Goal: Information Seeking & Learning: Learn about a topic

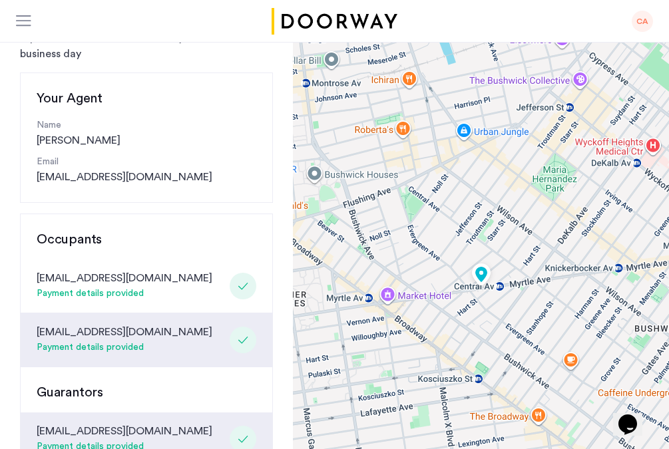
scroll to position [94, 0]
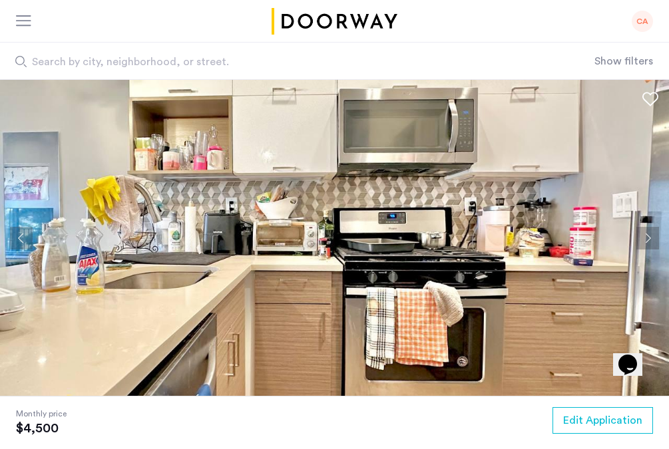
click at [650, 230] on button "Next apartment" at bounding box center [647, 238] width 23 height 23
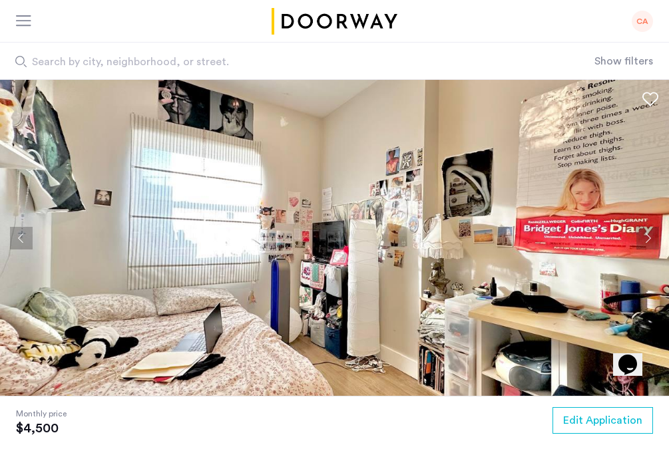
click at [650, 230] on button "Next apartment" at bounding box center [647, 238] width 23 height 23
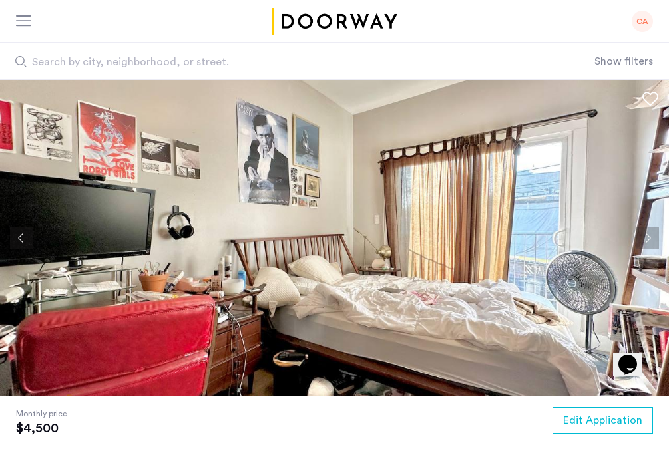
click at [650, 230] on button "Next apartment" at bounding box center [647, 238] width 23 height 23
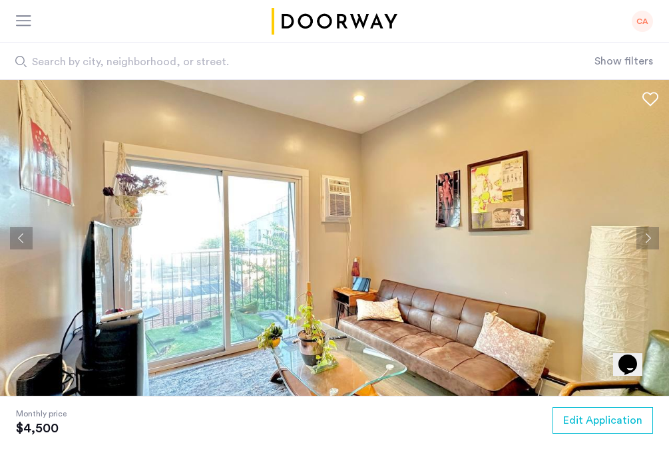
click at [648, 232] on button "Next apartment" at bounding box center [647, 238] width 23 height 23
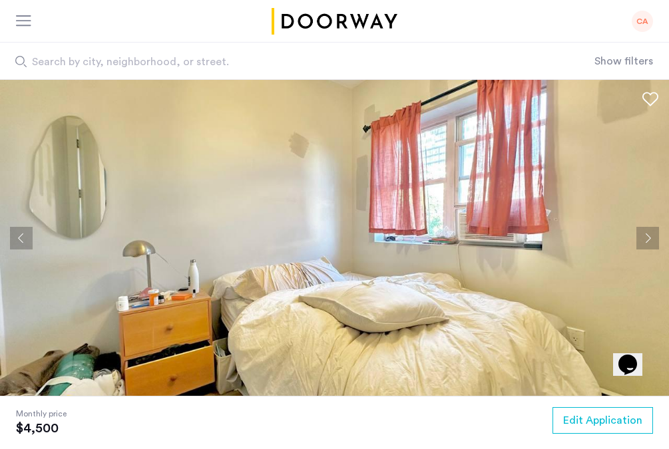
click at [648, 232] on button "Next apartment" at bounding box center [647, 238] width 23 height 23
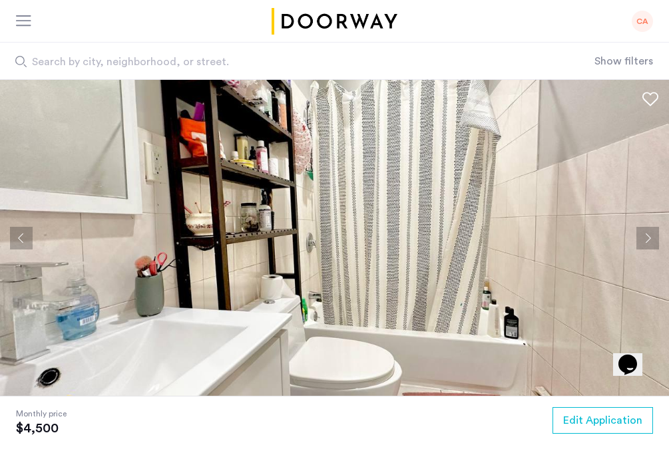
click at [648, 232] on button "Next apartment" at bounding box center [647, 238] width 23 height 23
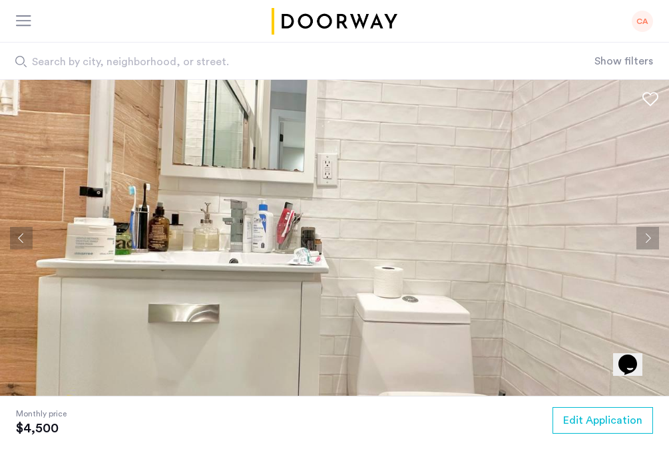
click at [648, 232] on button "Next apartment" at bounding box center [647, 238] width 23 height 23
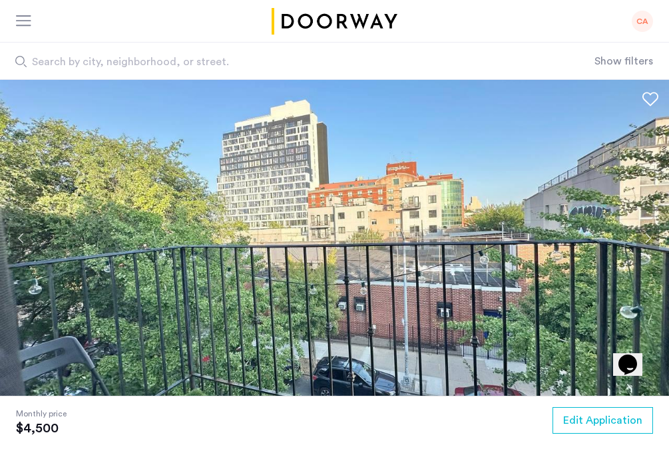
click at [648, 232] on button "Next apartment" at bounding box center [647, 238] width 23 height 23
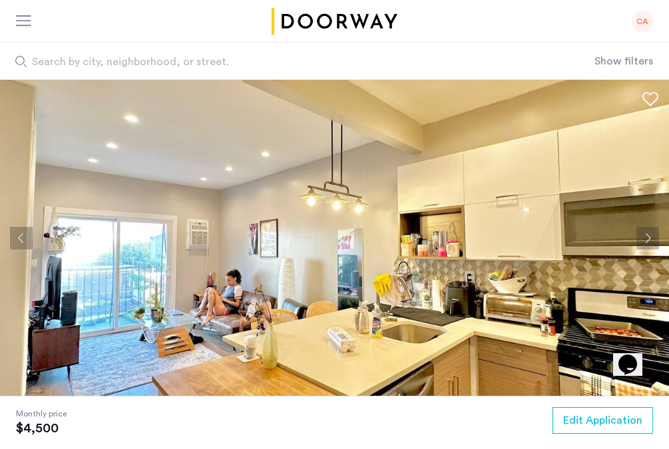
click at [644, 234] on button "Next apartment" at bounding box center [647, 238] width 23 height 23
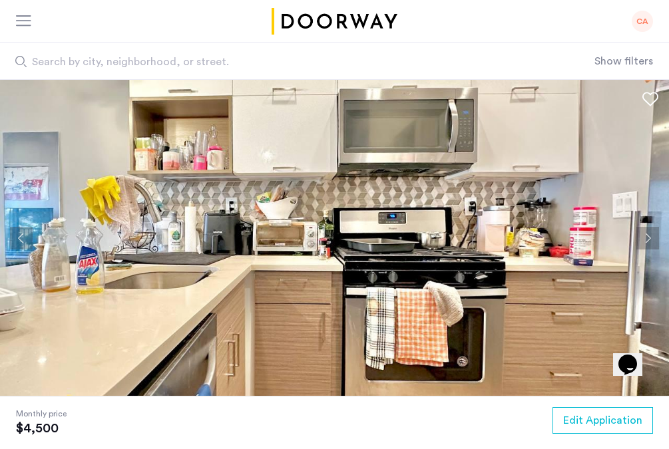
click at [644, 234] on button "Next apartment" at bounding box center [647, 238] width 23 height 23
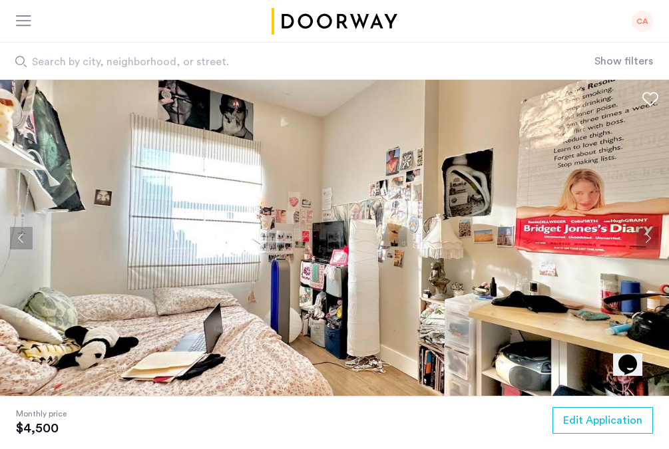
click at [644, 234] on button "Next apartment" at bounding box center [647, 238] width 23 height 23
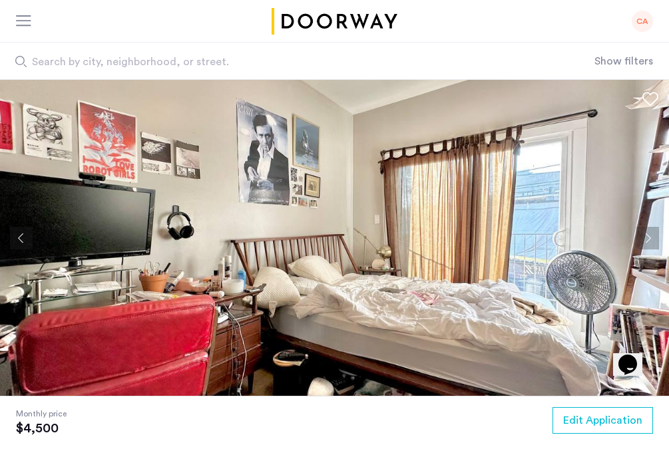
click at [644, 238] on button "Next apartment" at bounding box center [647, 238] width 23 height 23
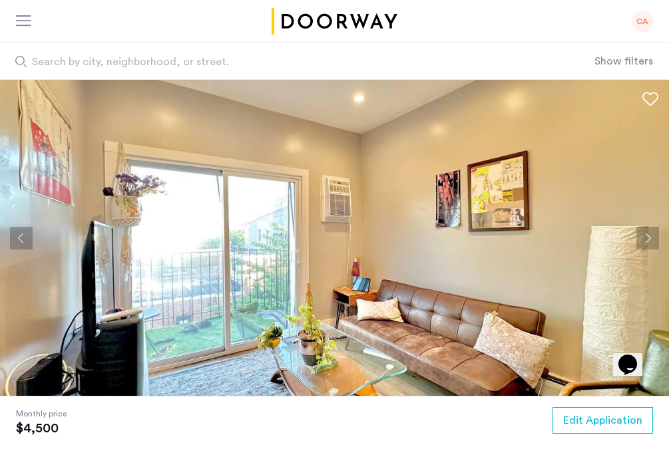
click at [641, 240] on button "Next apartment" at bounding box center [647, 238] width 23 height 23
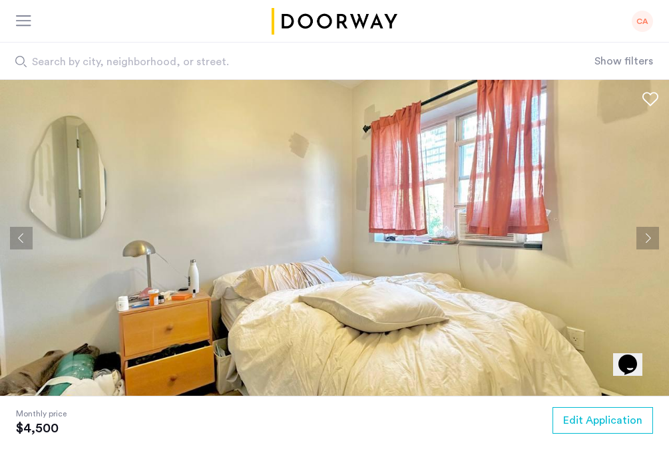
click at [641, 240] on button "Next apartment" at bounding box center [647, 238] width 23 height 23
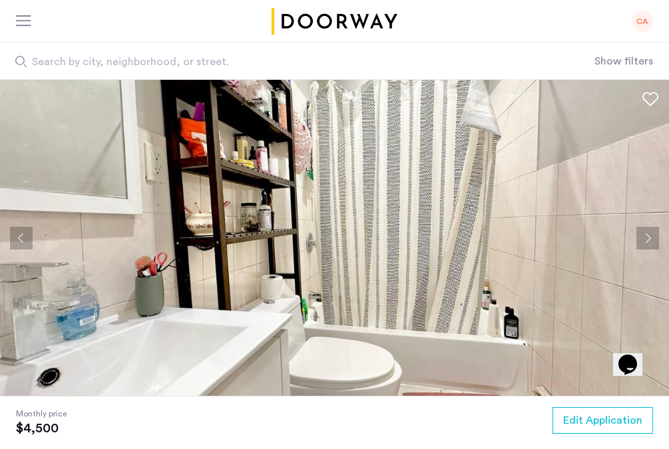
click at [641, 240] on button "Next apartment" at bounding box center [647, 238] width 23 height 23
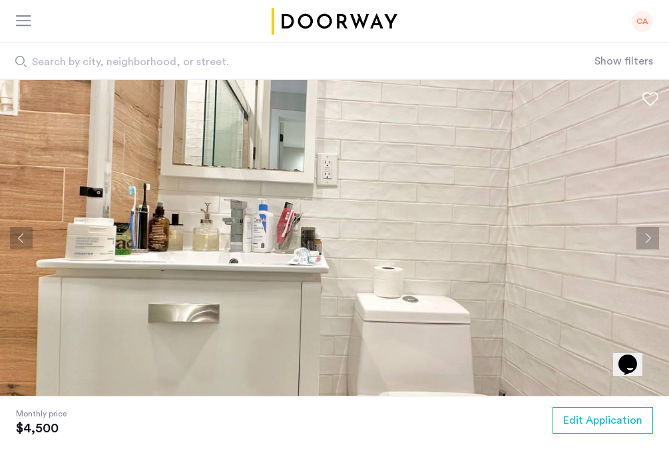
click at [636, 241] on img at bounding box center [334, 238] width 669 height 316
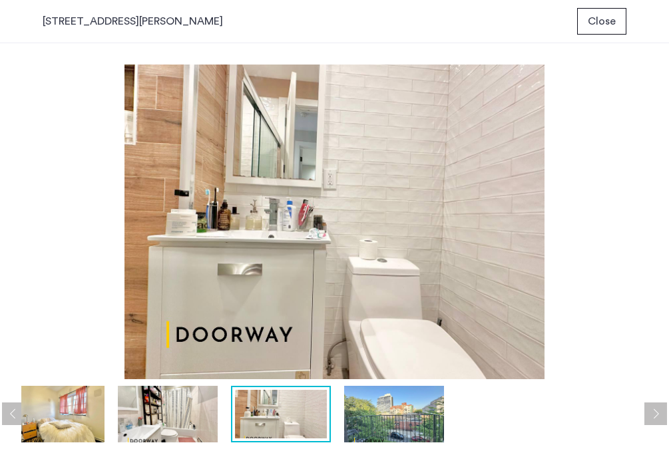
click at [602, 29] on span "Close" at bounding box center [602, 21] width 28 height 16
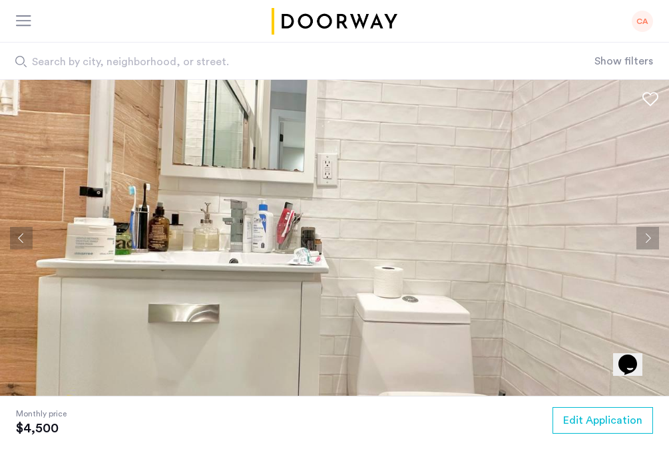
click at [655, 234] on button "Next apartment" at bounding box center [647, 238] width 23 height 23
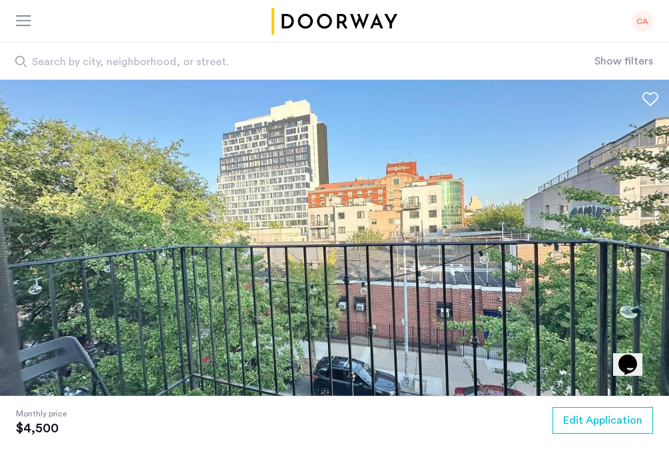
click at [655, 234] on button "Next apartment" at bounding box center [647, 238] width 23 height 23
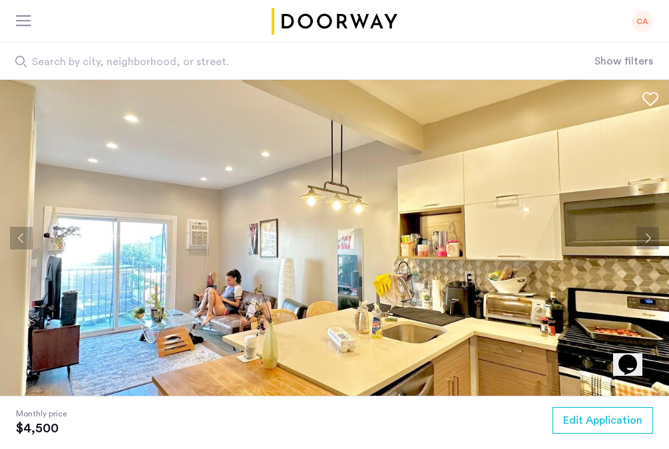
click at [655, 234] on button "Next apartment" at bounding box center [647, 238] width 23 height 23
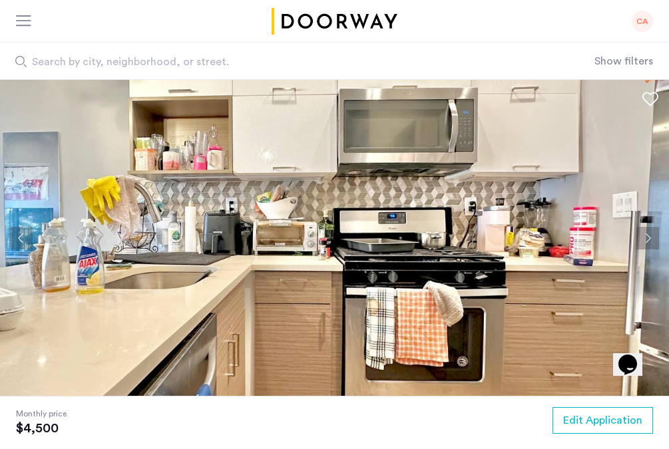
click at [655, 234] on button "Next apartment" at bounding box center [647, 238] width 23 height 23
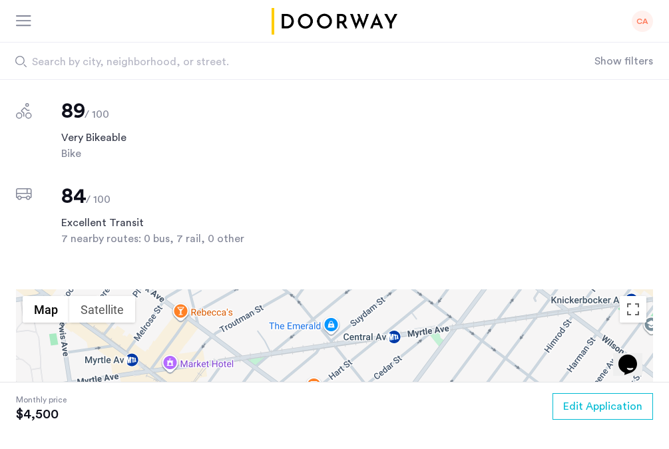
scroll to position [1223, 0]
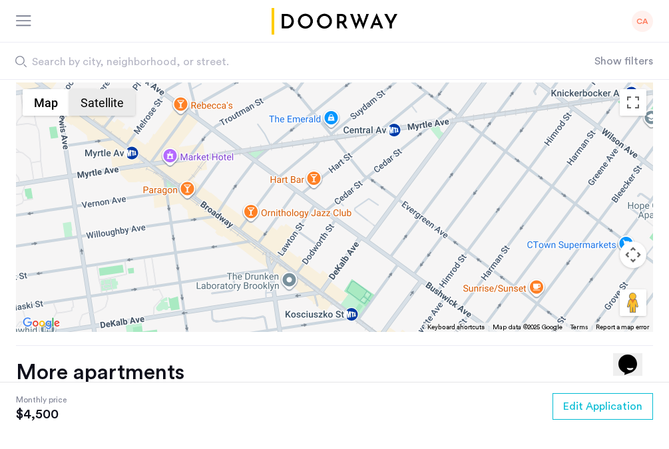
click at [103, 104] on button "Satellite" at bounding box center [102, 102] width 66 height 27
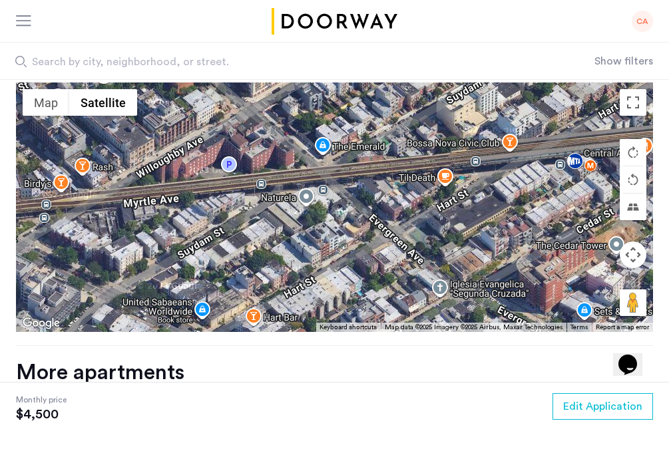
drag, startPoint x: 410, startPoint y: 168, endPoint x: 326, endPoint y: 284, distance: 143.0
click at [326, 284] on div at bounding box center [334, 208] width 637 height 250
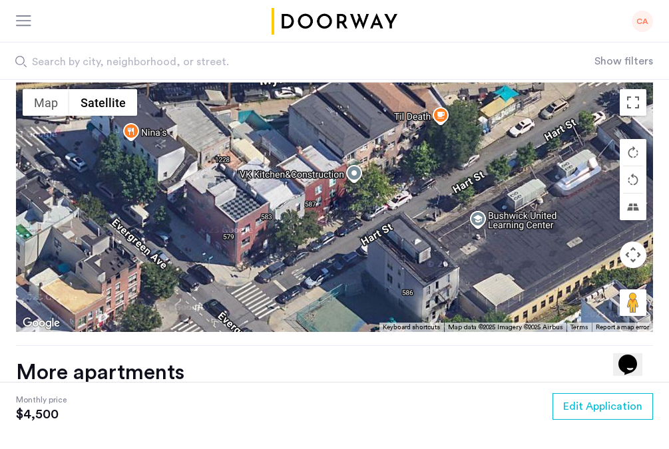
drag, startPoint x: 464, startPoint y: 184, endPoint x: 345, endPoint y: 288, distance: 158.5
click at [345, 288] on div at bounding box center [334, 208] width 637 height 250
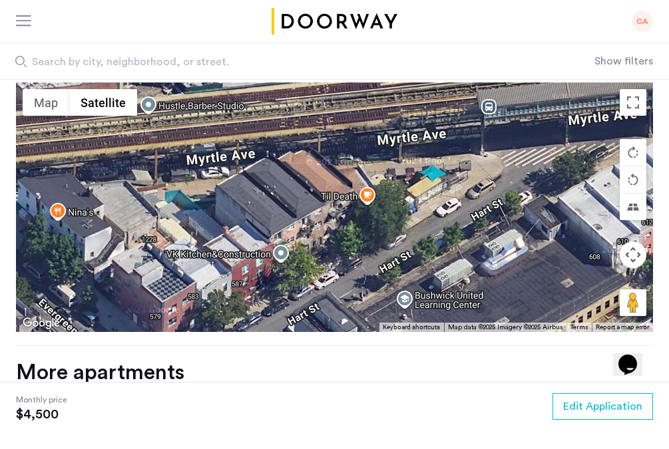
drag, startPoint x: 421, startPoint y: 206, endPoint x: 328, endPoint y: 308, distance: 137.1
click at [328, 308] on div at bounding box center [334, 208] width 637 height 250
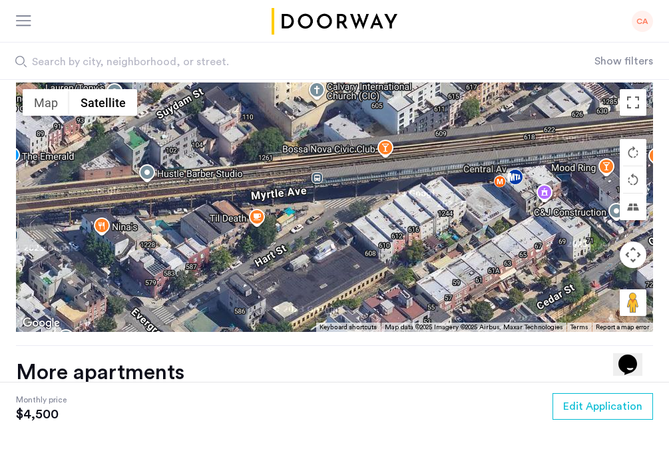
drag, startPoint x: 389, startPoint y: 252, endPoint x: 276, endPoint y: 239, distance: 113.9
click at [276, 239] on div at bounding box center [334, 208] width 637 height 250
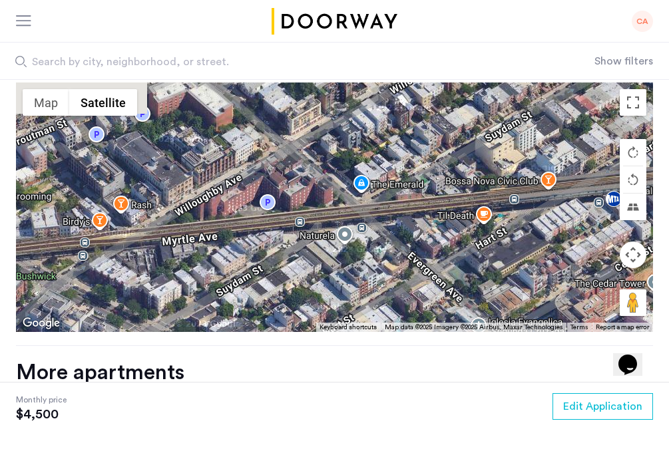
drag, startPoint x: 249, startPoint y: 254, endPoint x: 445, endPoint y: 244, distance: 196.0
click at [445, 244] on div at bounding box center [334, 208] width 637 height 250
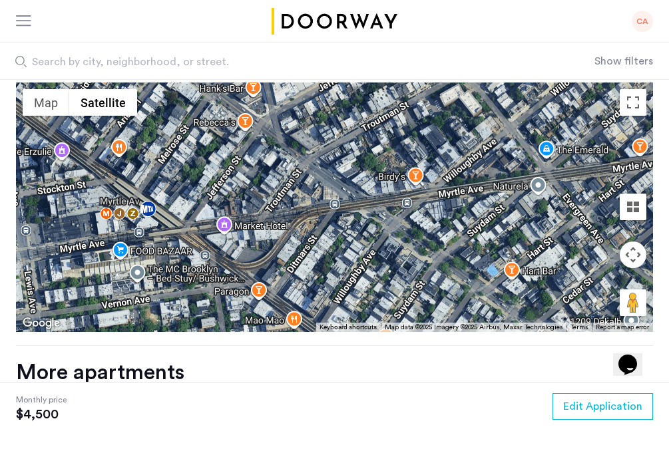
drag, startPoint x: 485, startPoint y: 254, endPoint x: 627, endPoint y: 188, distance: 156.1
click at [627, 188] on div at bounding box center [334, 208] width 637 height 250
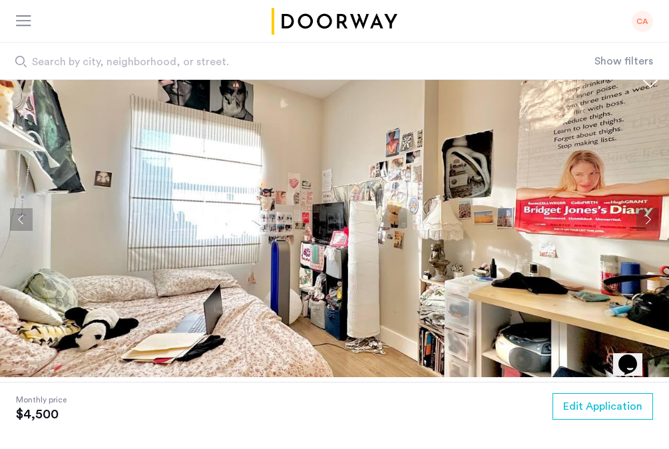
scroll to position [19, 0]
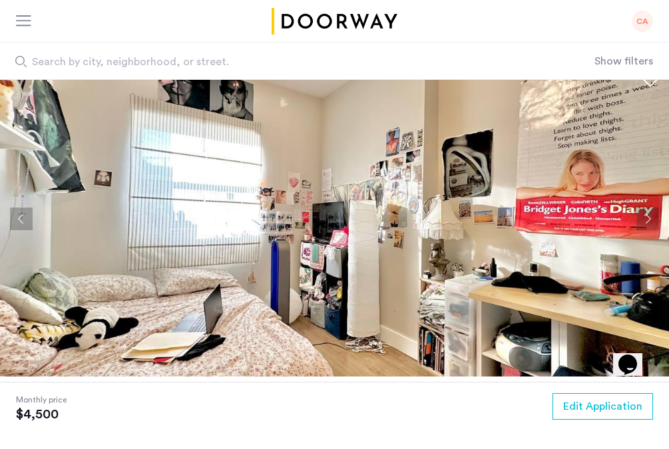
click at [647, 216] on button "Next apartment" at bounding box center [647, 219] width 23 height 23
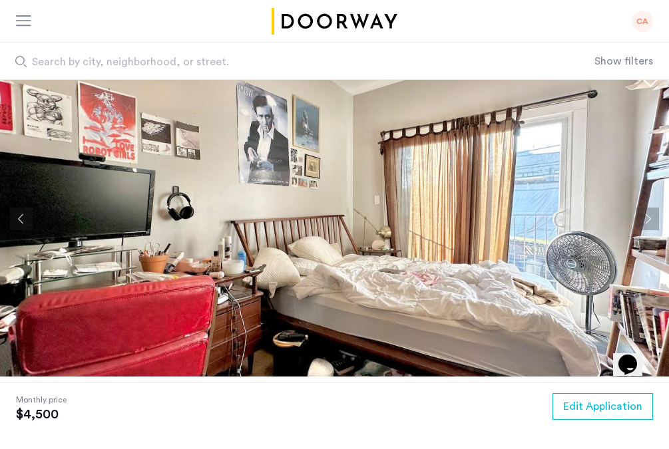
click at [647, 216] on button "Next apartment" at bounding box center [647, 219] width 23 height 23
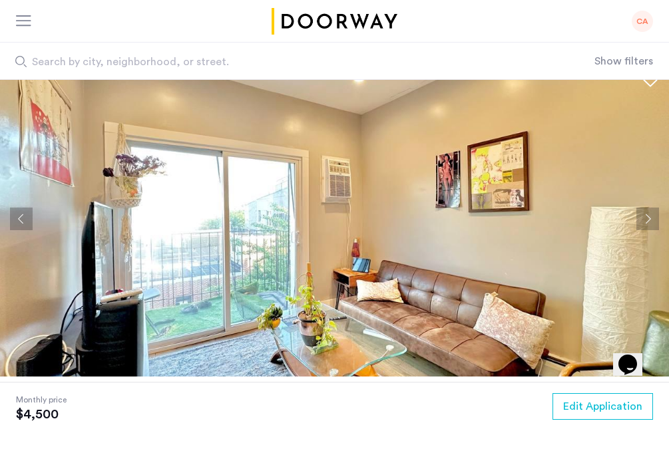
click at [644, 219] on button "Next apartment" at bounding box center [647, 219] width 23 height 23
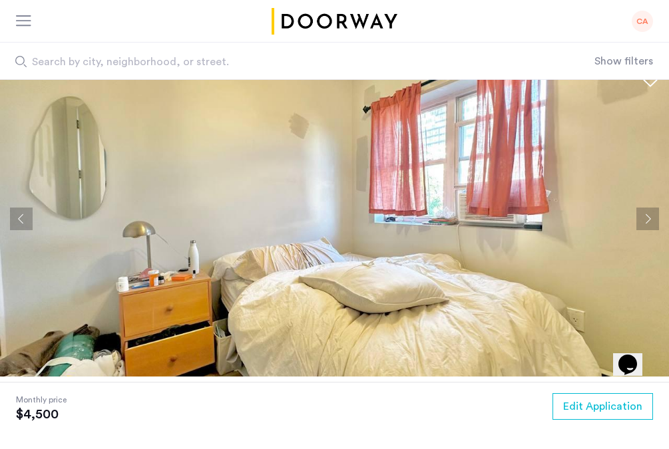
click at [644, 219] on button "Next apartment" at bounding box center [647, 219] width 23 height 23
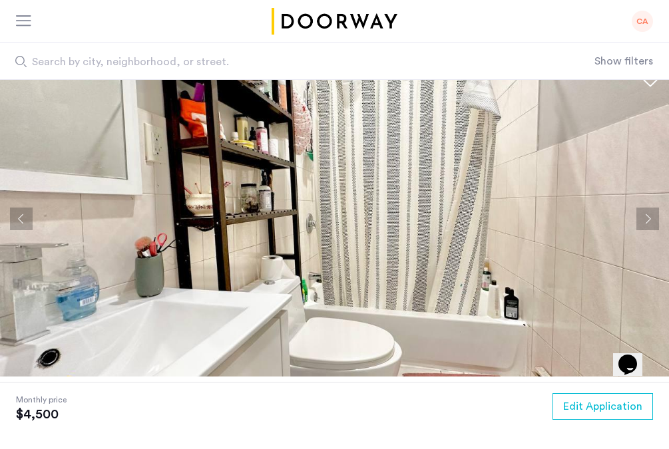
click at [643, 219] on button "Next apartment" at bounding box center [647, 219] width 23 height 23
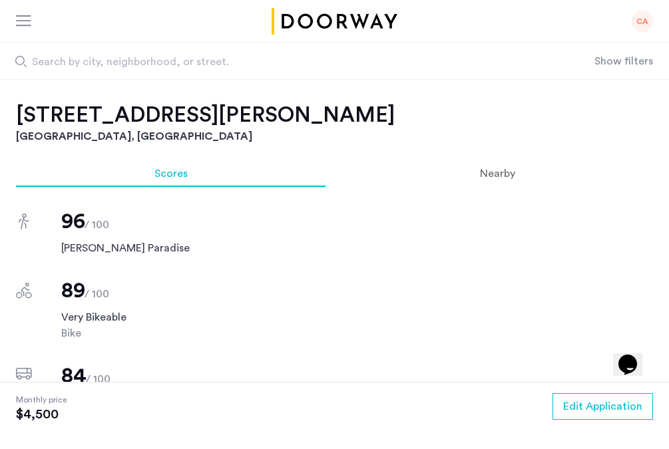
scroll to position [843, 0]
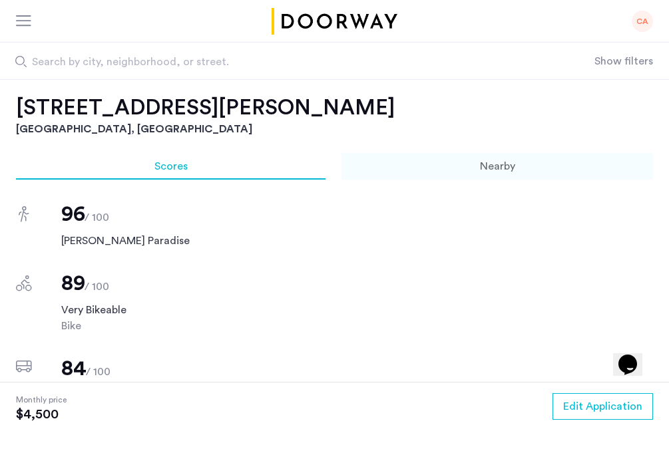
click at [556, 164] on div "Nearby" at bounding box center [496, 166] width 311 height 27
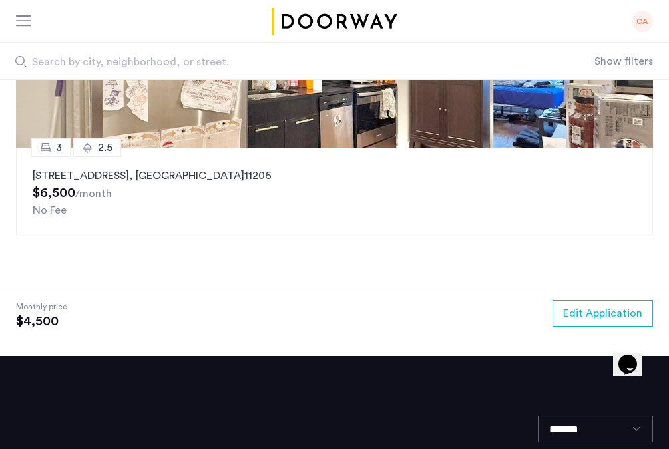
scroll to position [2210, 0]
